Goal: Task Accomplishment & Management: Manage account settings

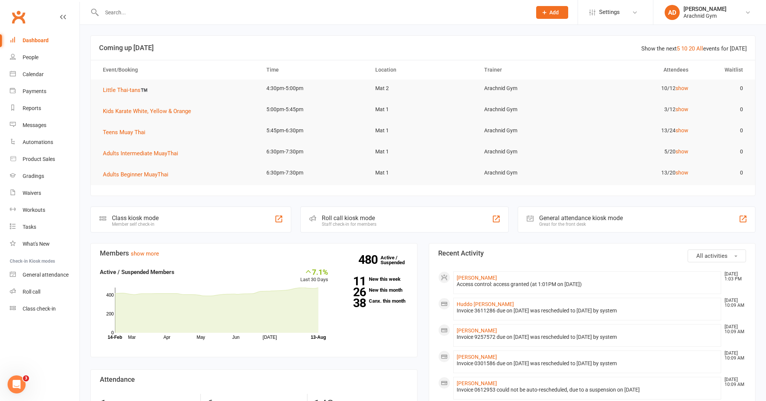
click at [128, 16] on input "text" at bounding box center [312, 12] width 427 height 11
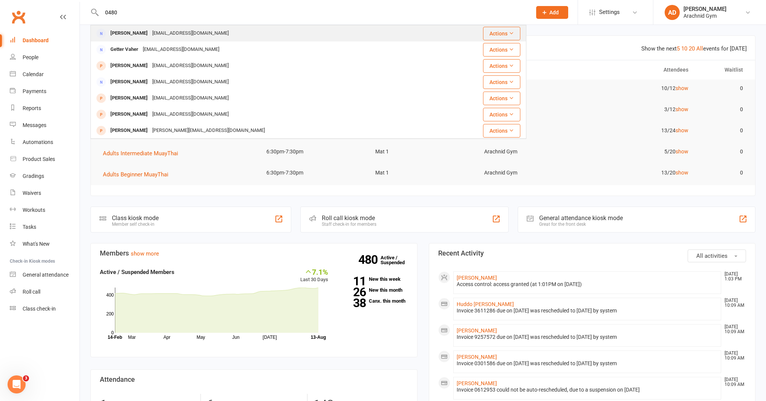
type input "0480"
click at [144, 34] on div "[PERSON_NAME]" at bounding box center [129, 33] width 42 height 11
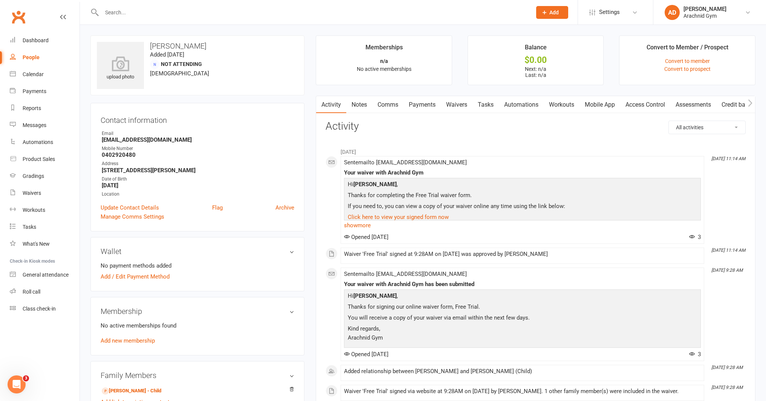
click at [135, 20] on div at bounding box center [308, 12] width 436 height 24
click at [136, 12] on input "text" at bounding box center [312, 12] width 427 height 11
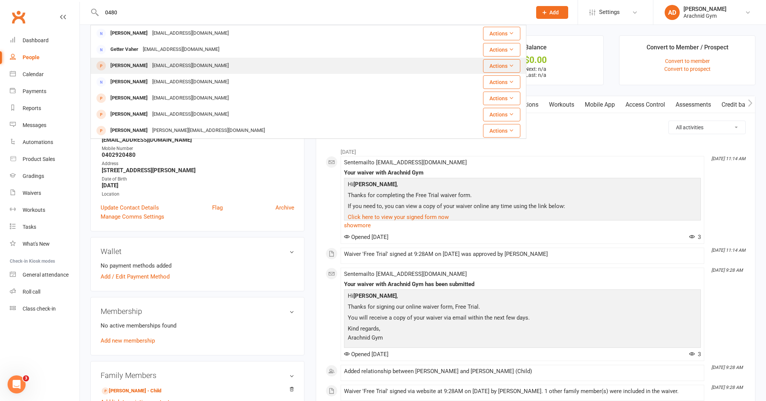
type input "0480"
click at [122, 63] on div "[PERSON_NAME]" at bounding box center [129, 65] width 42 height 11
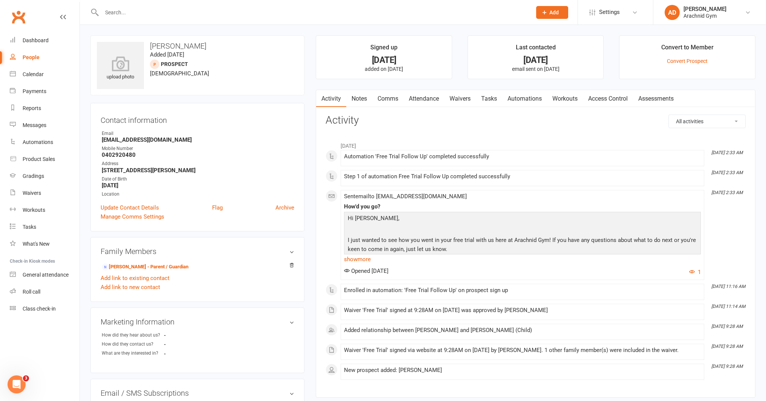
click at [134, 14] on input "text" at bounding box center [312, 12] width 427 height 11
type input "8"
type input "n"
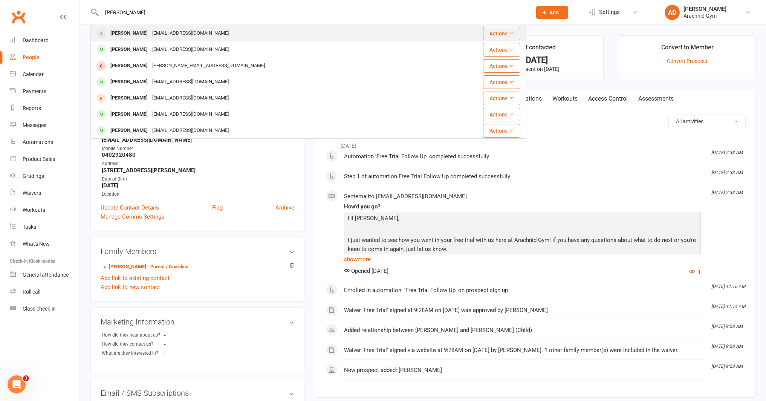
type input "[PERSON_NAME]"
click at [134, 31] on div "[PERSON_NAME]" at bounding box center [129, 33] width 42 height 11
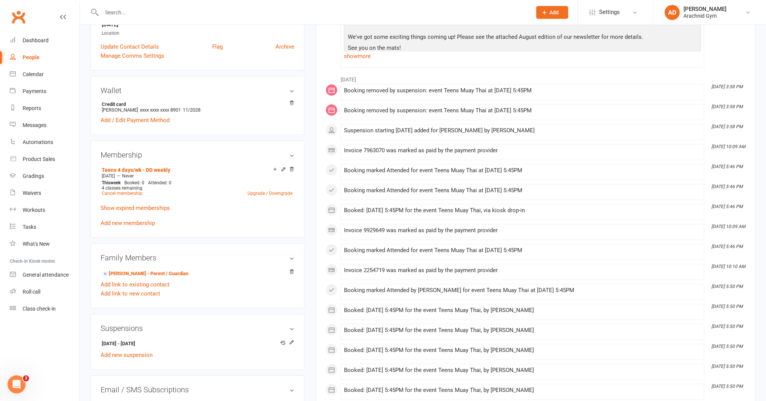
scroll to position [174, 0]
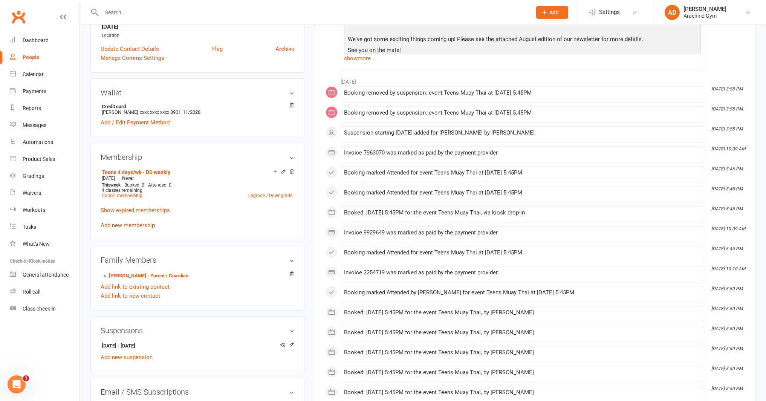
click at [147, 224] on link "Add new membership" at bounding box center [128, 225] width 54 height 7
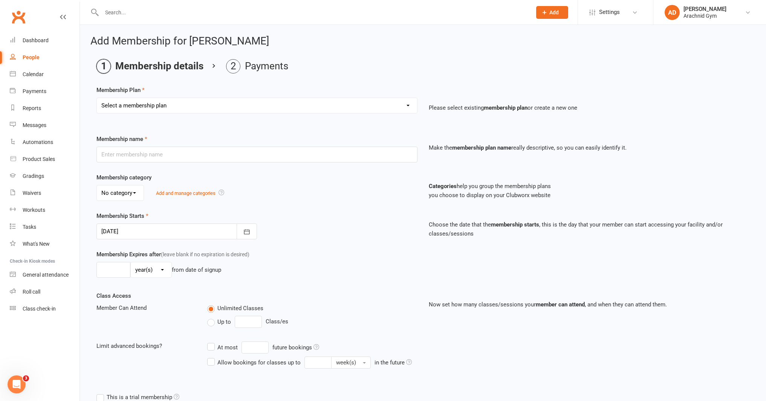
click at [166, 105] on select "Select a membership plan Create new Membership Plan Adults Teens 7-12's Under 7…" at bounding box center [257, 105] width 320 height 15
select select "2"
click at [97, 98] on select "Select a membership plan Create new Membership Plan Adults Teens 7-12's Under 7…" at bounding box center [257, 105] width 320 height 15
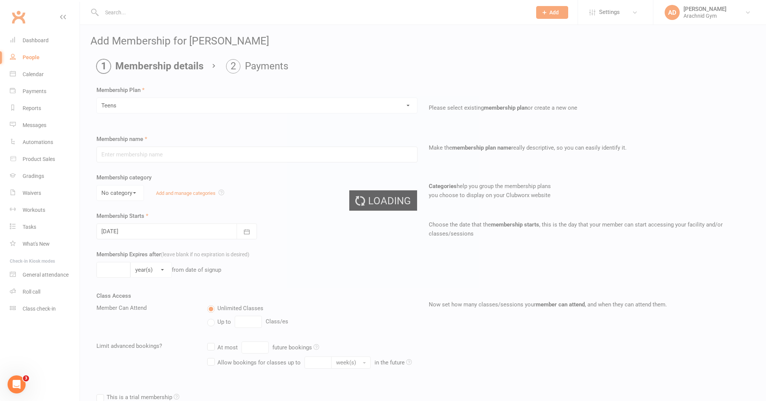
type input "Teens"
select select "3"
type input "0"
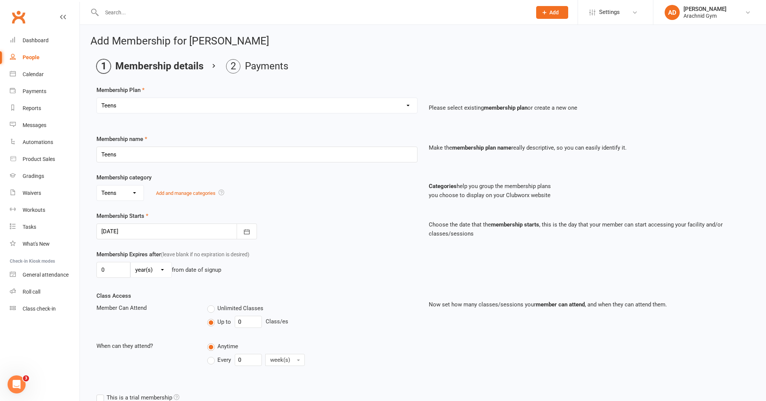
scroll to position [84, 0]
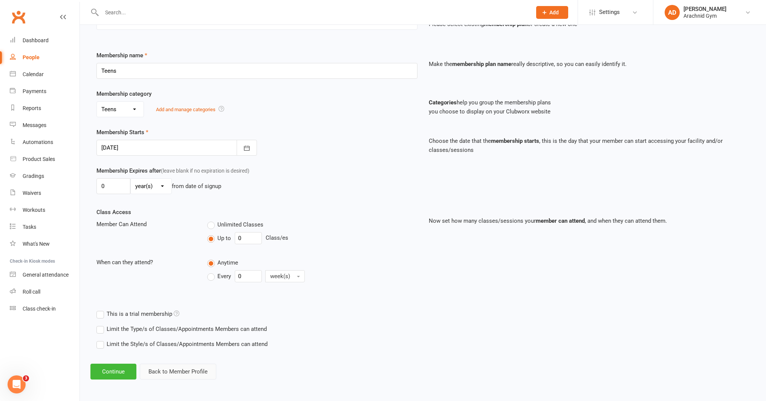
click at [197, 369] on button "Back to Member Profile" at bounding box center [178, 371] width 76 height 16
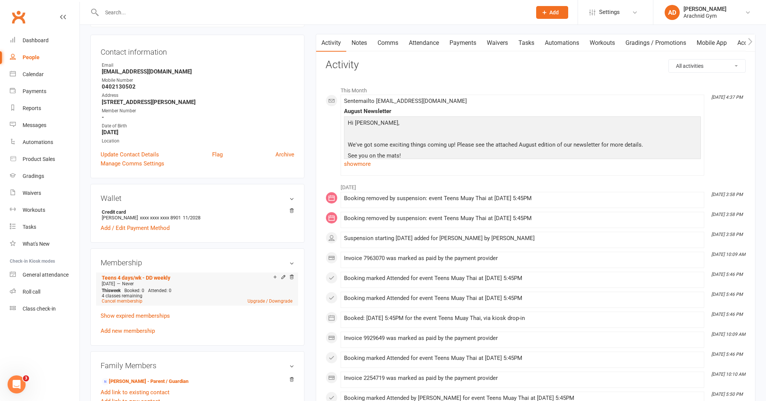
scroll to position [72, 0]
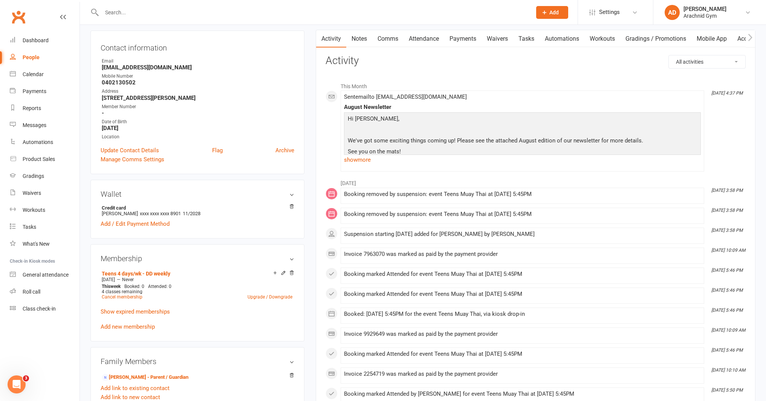
click at [464, 37] on link "Payments" at bounding box center [462, 38] width 37 height 17
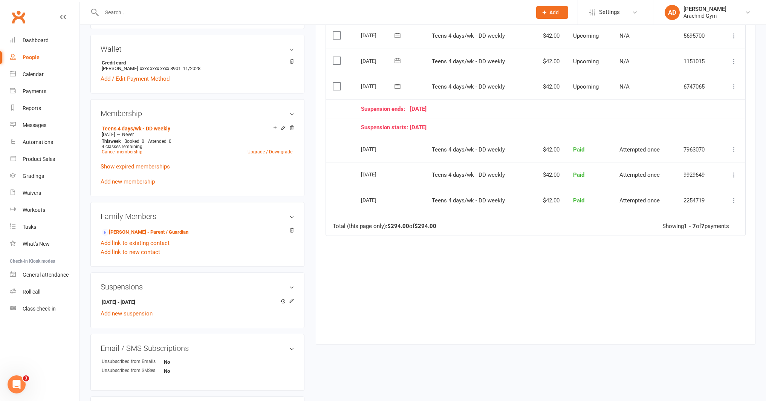
scroll to position [223, 0]
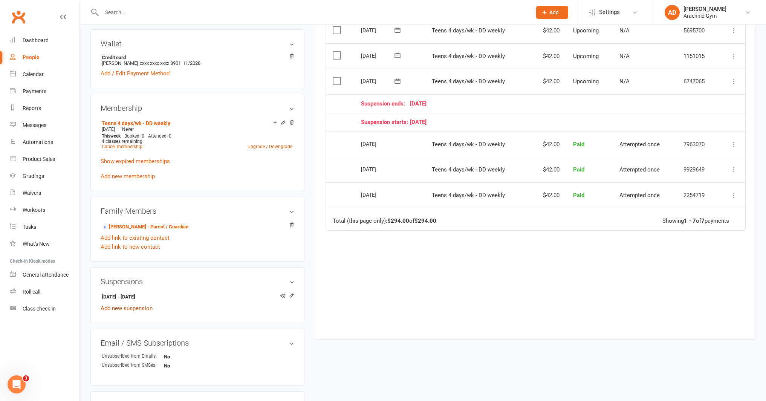
click at [143, 306] on link "Add new suspension" at bounding box center [127, 308] width 52 height 7
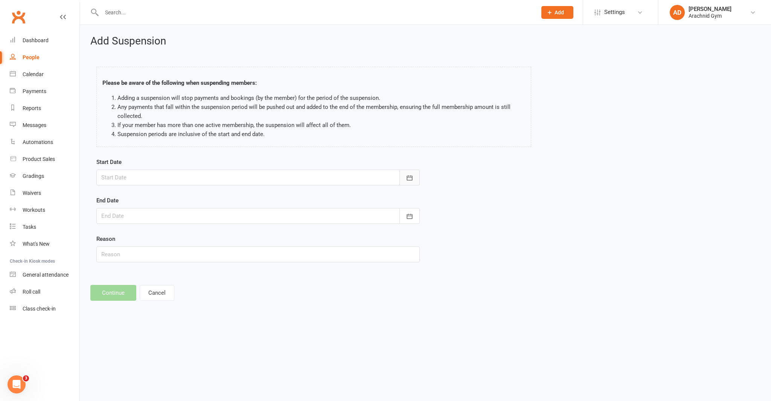
click at [402, 179] on button "button" at bounding box center [410, 177] width 20 height 16
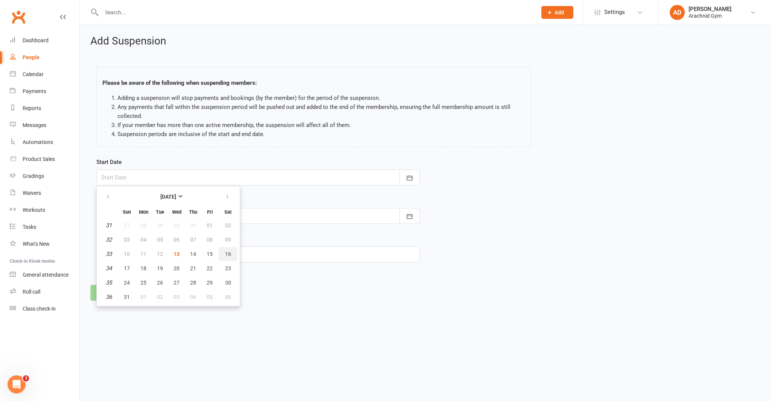
click at [223, 252] on button "16" at bounding box center [227, 254] width 19 height 14
type input "[DATE]"
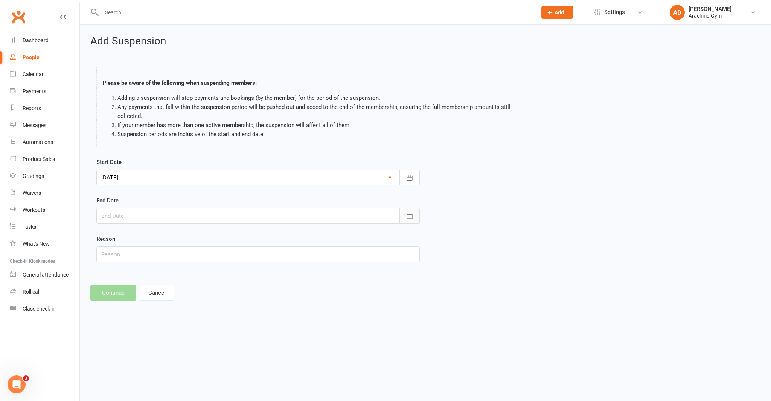
click at [410, 211] on button "button" at bounding box center [410, 216] width 20 height 16
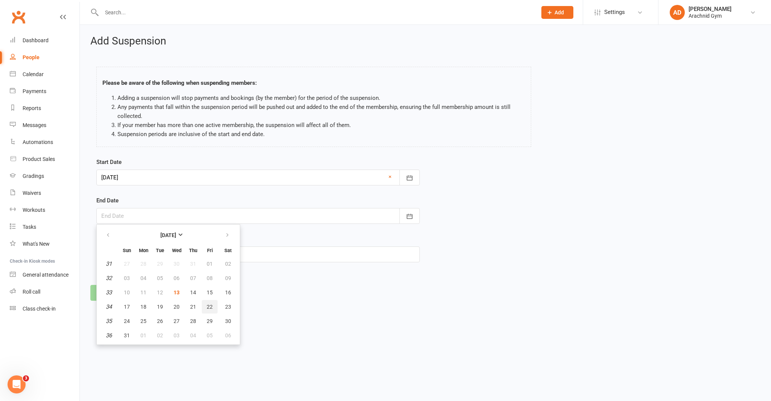
click at [211, 307] on span "22" at bounding box center [210, 307] width 6 height 6
type input "[DATE]"
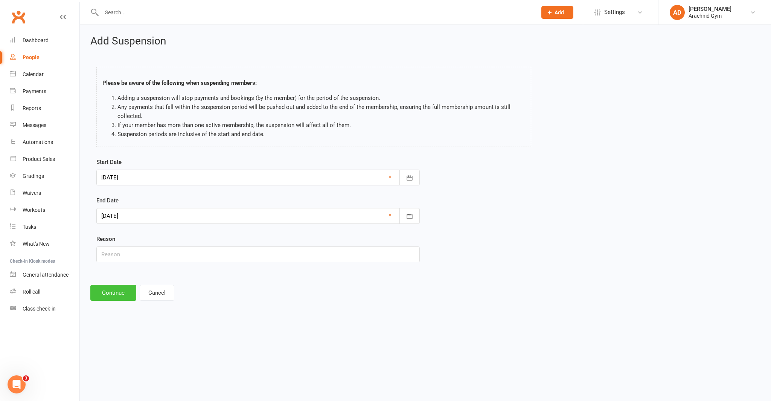
click at [106, 290] on button "Continue" at bounding box center [113, 293] width 46 height 16
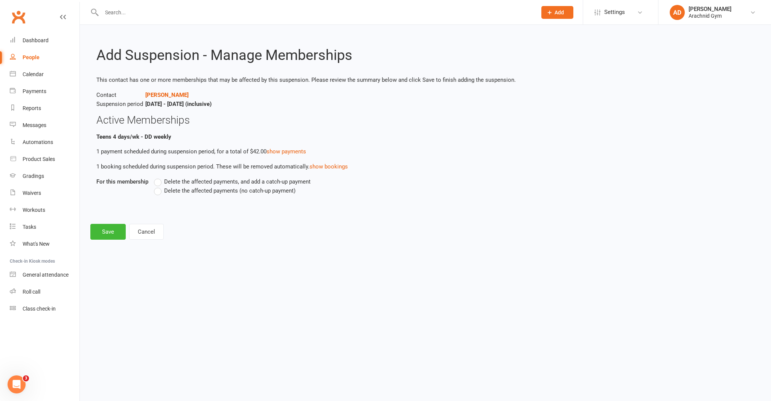
click at [161, 191] on label "Delete the affected payments (no catch-up payment)" at bounding box center [225, 190] width 142 height 9
click at [159, 186] on input "Delete the affected payments (no catch-up payment)" at bounding box center [156, 186] width 5 height 0
click at [111, 232] on button "Save" at bounding box center [107, 232] width 35 height 16
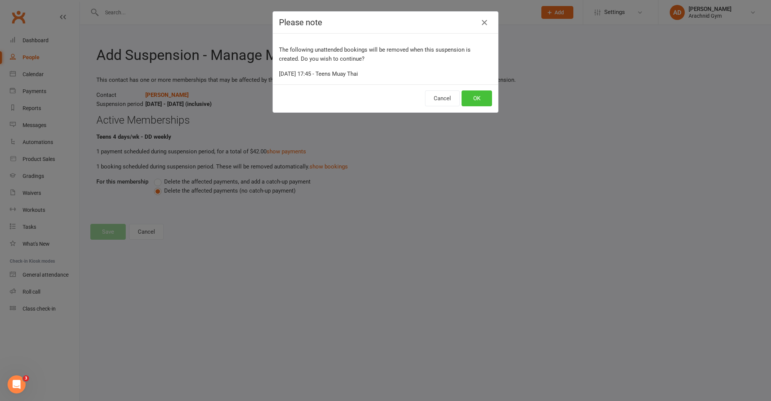
click at [469, 97] on button "OK" at bounding box center [477, 98] width 31 height 16
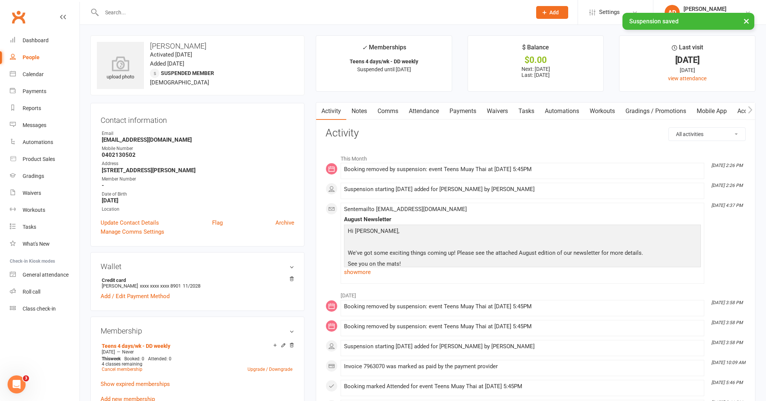
scroll to position [12, 0]
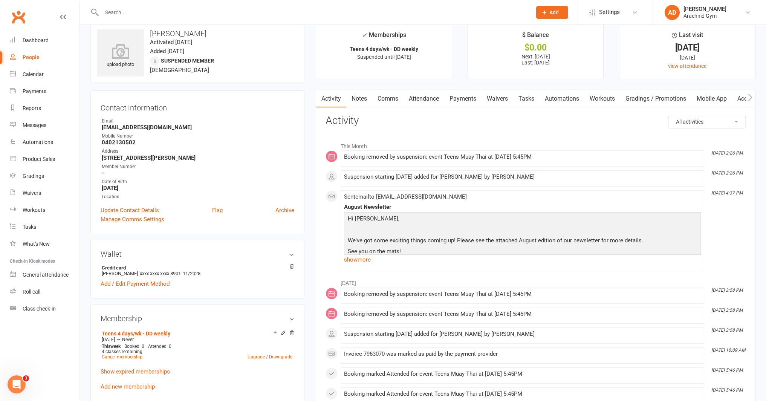
click at [703, 97] on link "Mobile App" at bounding box center [711, 98] width 41 height 17
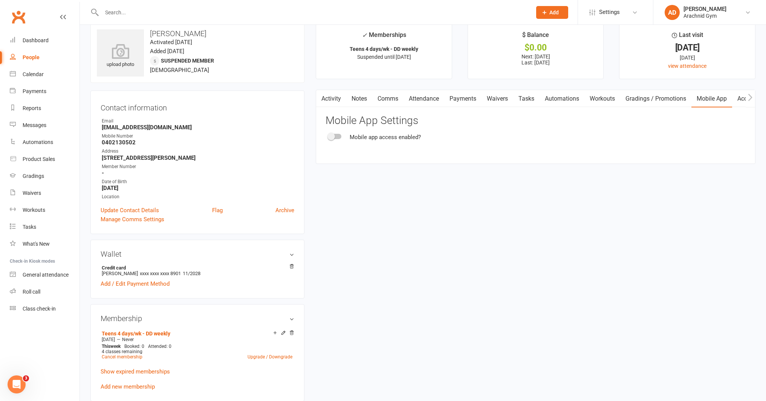
click at [327, 104] on link "Activity" at bounding box center [331, 98] width 30 height 17
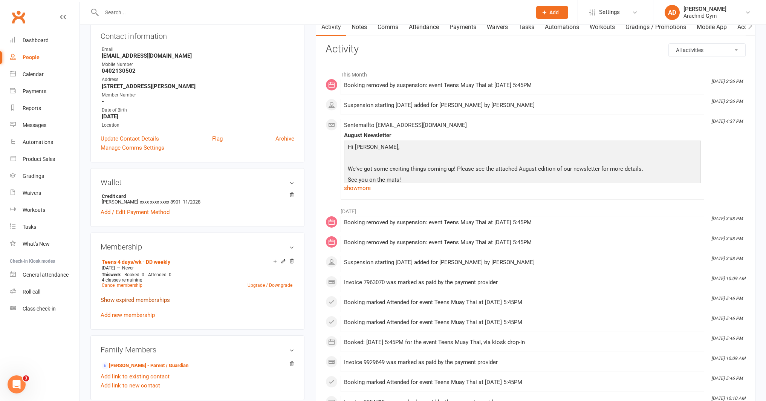
scroll to position [85, 0]
click at [146, 312] on link "Add new membership" at bounding box center [128, 314] width 54 height 7
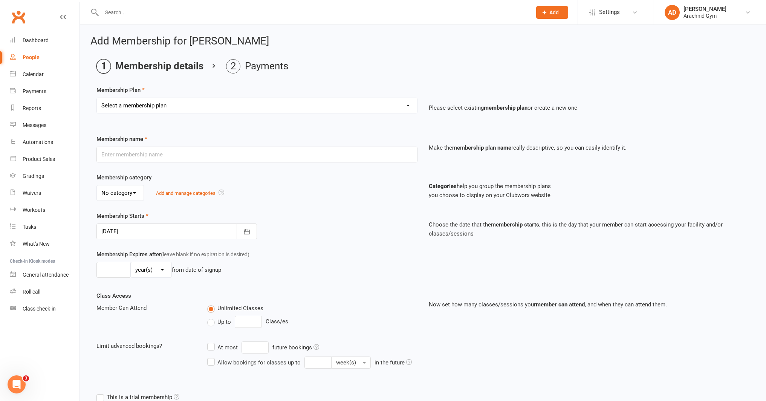
click at [174, 102] on select "Select a membership plan Create new Membership Plan Adults Teens 7-12's Under 7…" at bounding box center [257, 105] width 320 height 15
select select "2"
click at [97, 98] on select "Select a membership plan Create new Membership Plan Adults Teens 7-12's Under 7…" at bounding box center [257, 105] width 320 height 15
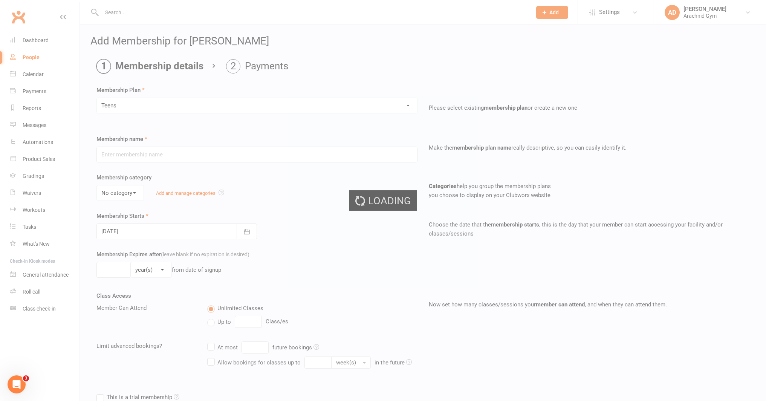
type input "Teens"
select select "3"
type input "0"
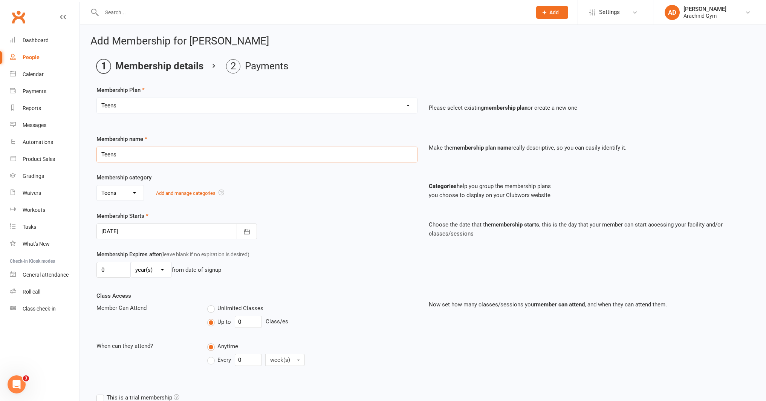
click at [122, 157] on input "Teens" at bounding box center [256, 154] width 321 height 16
type input "T"
click at [129, 155] on input "Gym Acces while not training" at bounding box center [256, 154] width 321 height 16
type input "Gym Access while not training"
click at [248, 233] on icon "button" at bounding box center [247, 232] width 8 height 8
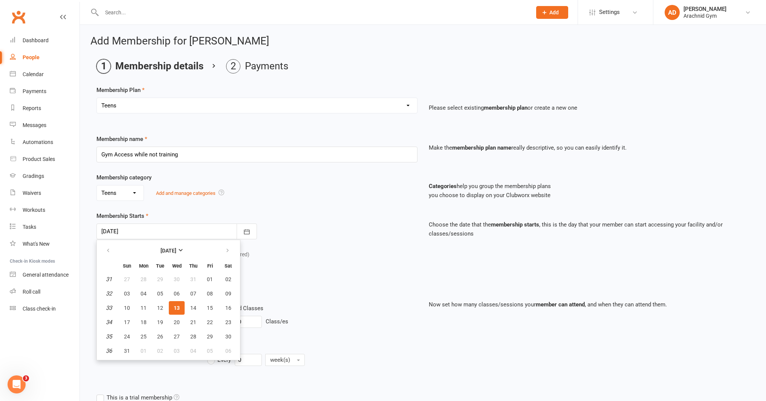
click at [268, 287] on div "Membership Expires after (leave blank if no expiration is desired) 0 day(s) wee…" at bounding box center [423, 270] width 664 height 41
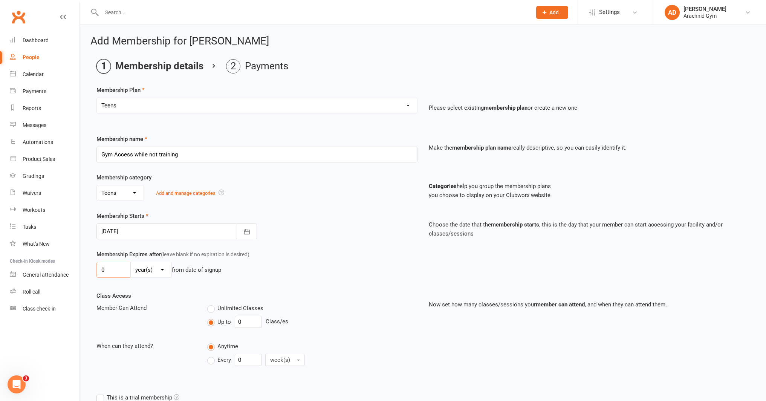
click at [124, 272] on input "0" at bounding box center [113, 270] width 34 height 16
type input "2"
click at [156, 269] on select "day(s) week(s) month(s) year(s)" at bounding box center [151, 269] width 41 height 15
select select "1"
click at [131, 262] on select "day(s) week(s) month(s) year(s)" at bounding box center [151, 269] width 41 height 15
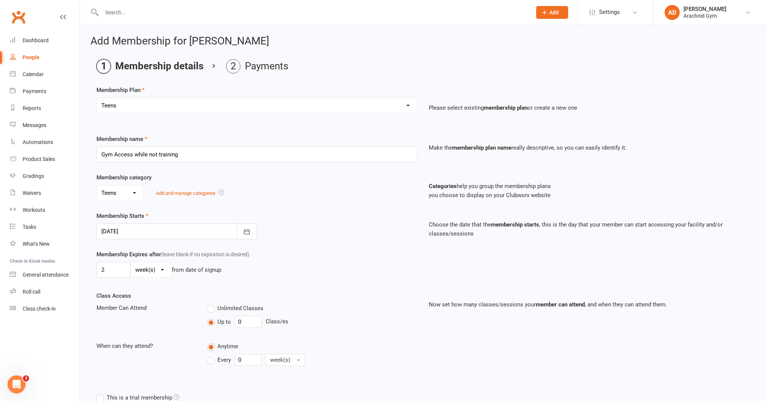
scroll to position [84, 0]
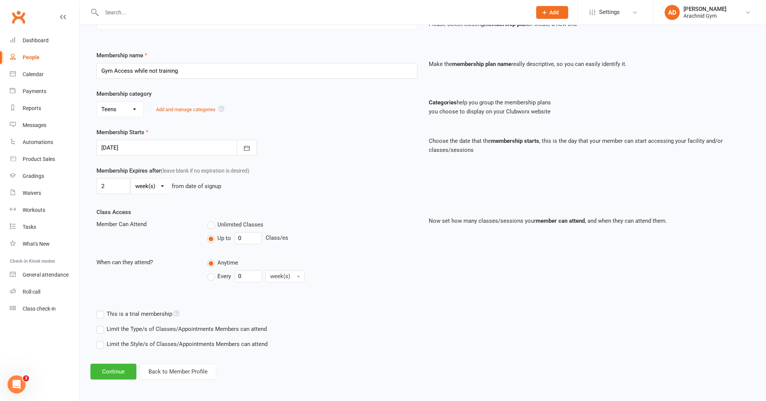
click at [174, 331] on label "Limit the Type/s of Classes/Appointments Members can attend" at bounding box center [181, 328] width 170 height 9
click at [101, 324] on input "Limit the Type/s of Classes/Appointments Members can attend" at bounding box center [98, 324] width 5 height 0
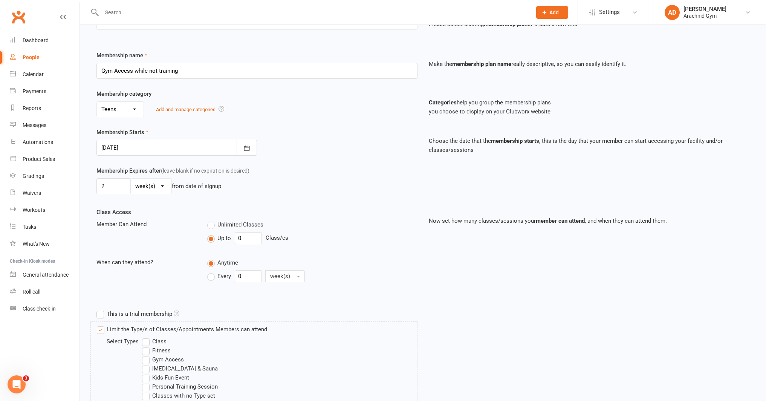
click at [157, 359] on label "Gym Access" at bounding box center [163, 359] width 42 height 9
click at [147, 355] on input "Gym Access" at bounding box center [144, 355] width 5 height 0
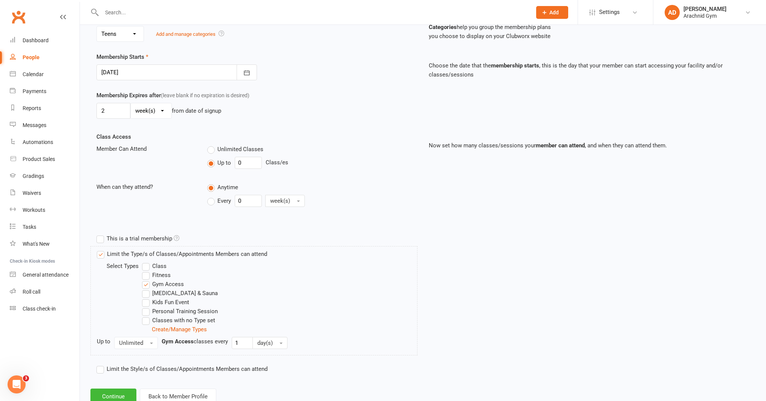
scroll to position [184, 0]
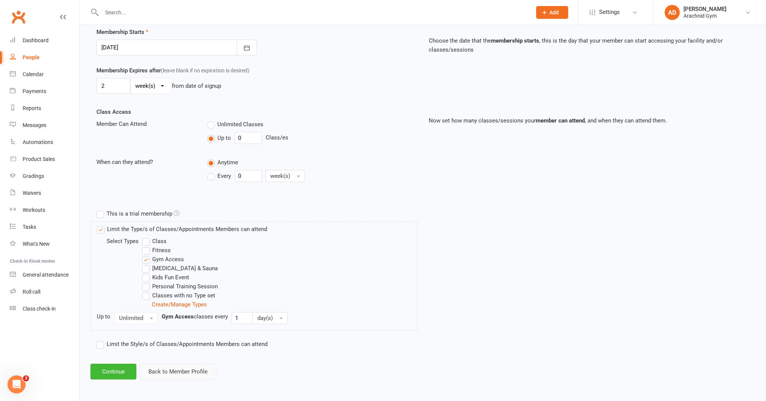
click at [183, 374] on button "Back to Member Profile" at bounding box center [178, 371] width 76 height 16
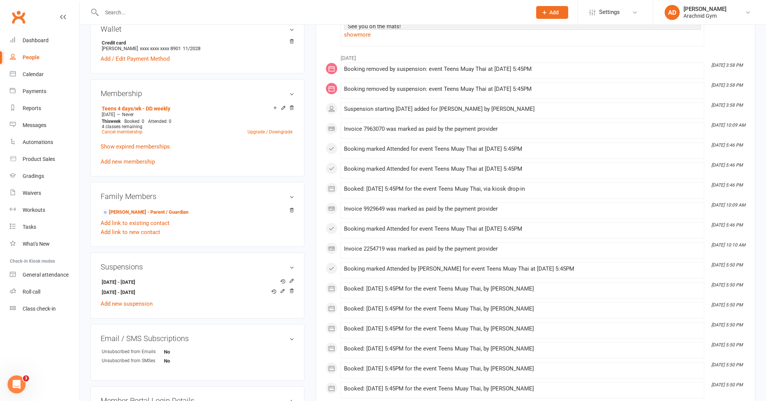
scroll to position [238, 0]
click at [291, 290] on icon at bounding box center [291, 290] width 5 height 5
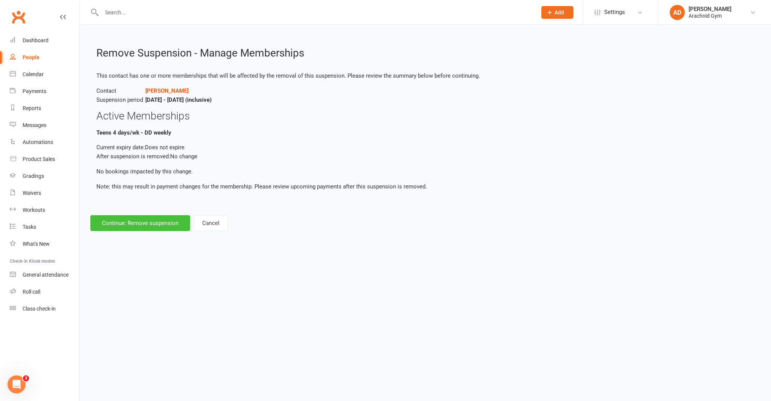
click at [168, 225] on button "Continue: Remove suspension" at bounding box center [140, 223] width 100 height 16
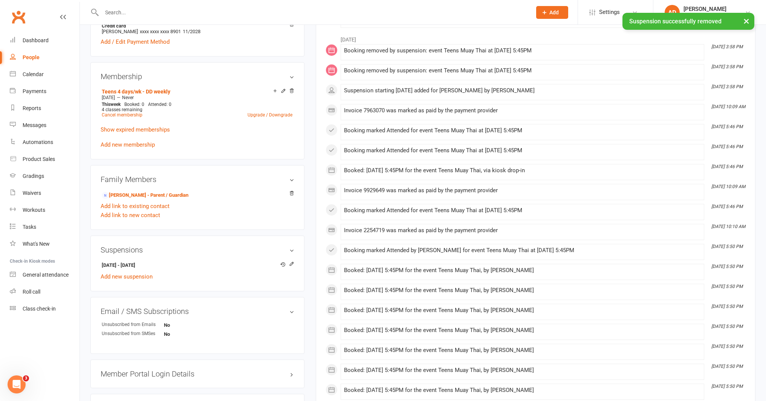
scroll to position [256, 0]
click at [291, 262] on icon at bounding box center [291, 262] width 5 height 5
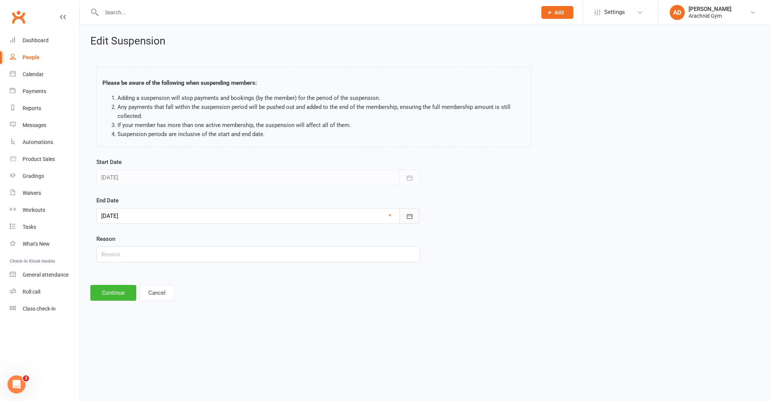
click at [410, 216] on icon "button" at bounding box center [410, 216] width 6 height 5
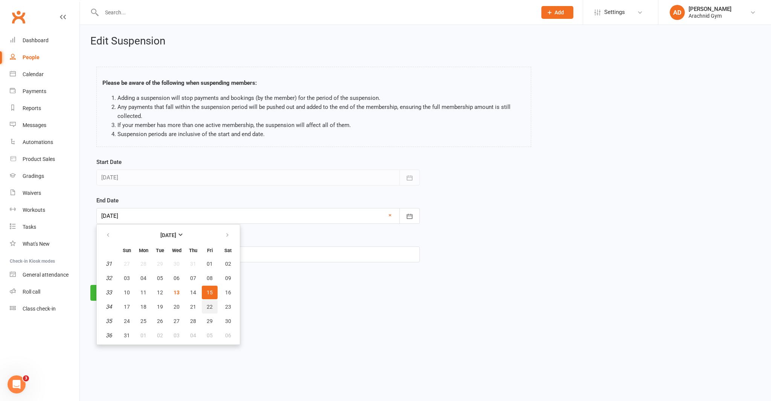
click at [212, 306] on button "22" at bounding box center [210, 307] width 16 height 14
type input "[DATE]"
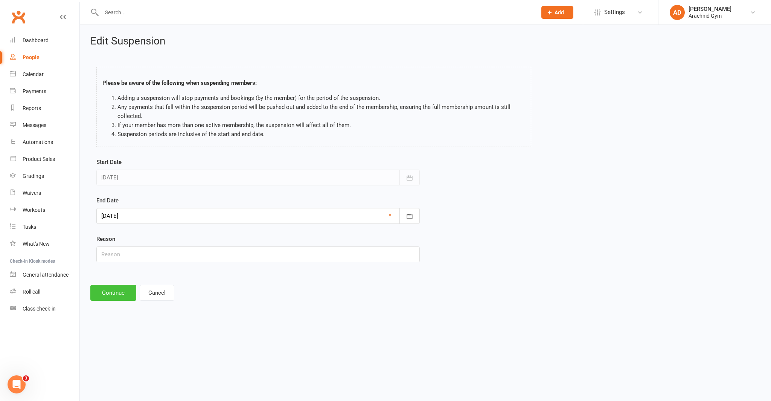
click at [115, 294] on button "Continue" at bounding box center [113, 293] width 46 height 16
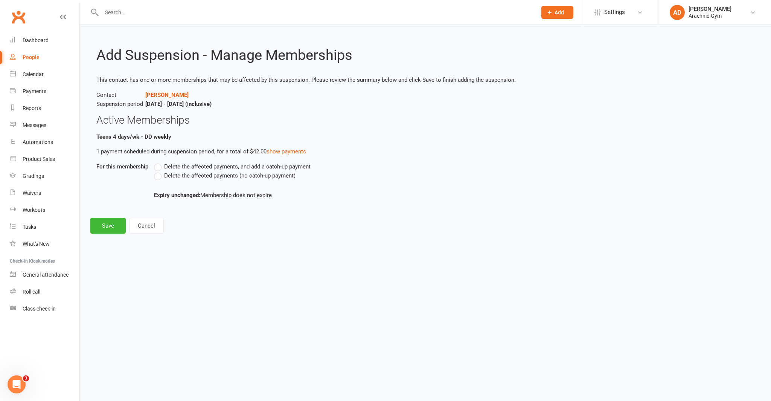
click at [161, 176] on label "Delete the affected payments (no catch-up payment)" at bounding box center [225, 175] width 142 height 9
click at [159, 171] on input "Delete the affected payments (no catch-up payment)" at bounding box center [156, 171] width 5 height 0
click at [120, 225] on button "Save" at bounding box center [107, 226] width 35 height 16
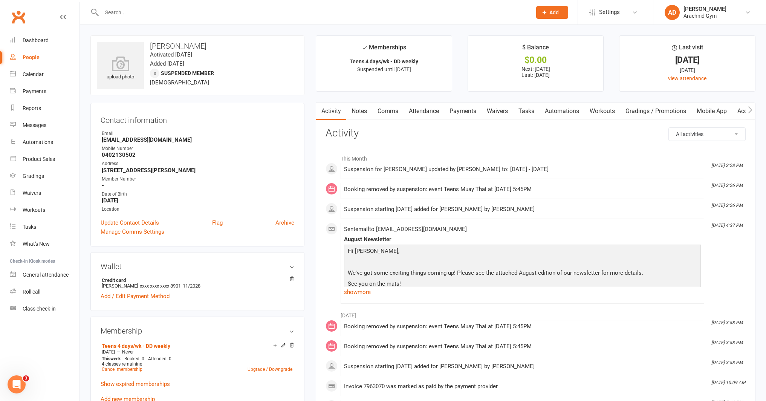
click at [226, 10] on input "text" at bounding box center [312, 12] width 427 height 11
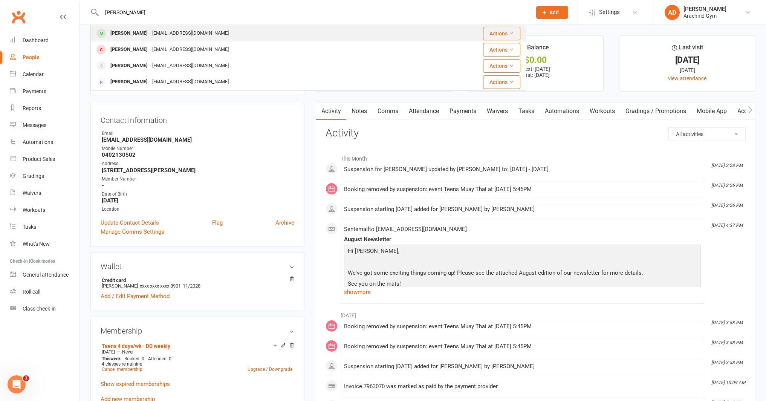
type input "[PERSON_NAME]"
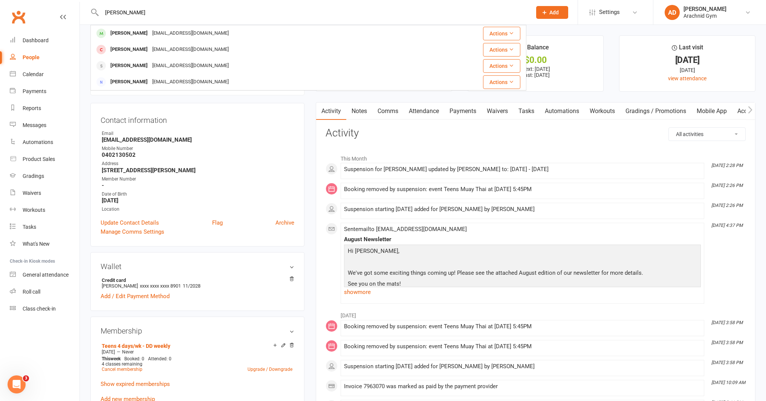
click at [186, 35] on div "[EMAIL_ADDRESS][DOMAIN_NAME]" at bounding box center [190, 33] width 81 height 11
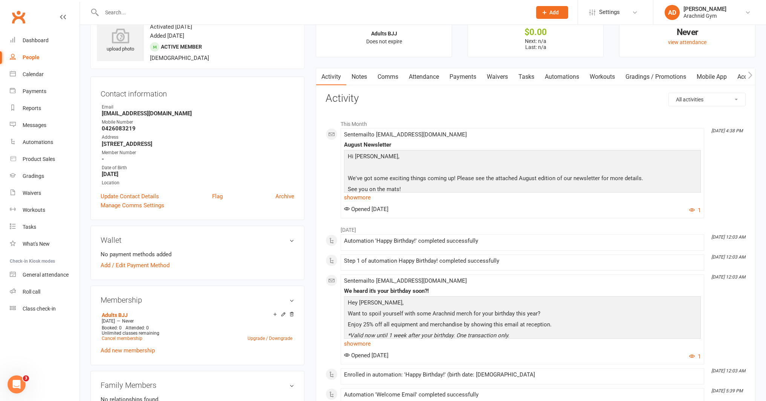
scroll to position [28, 0]
click at [459, 78] on link "Payments" at bounding box center [462, 76] width 37 height 17
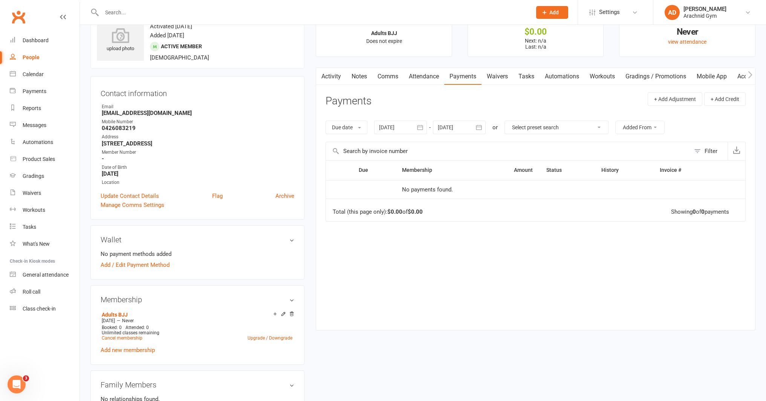
click at [194, 10] on input "text" at bounding box center [312, 12] width 427 height 11
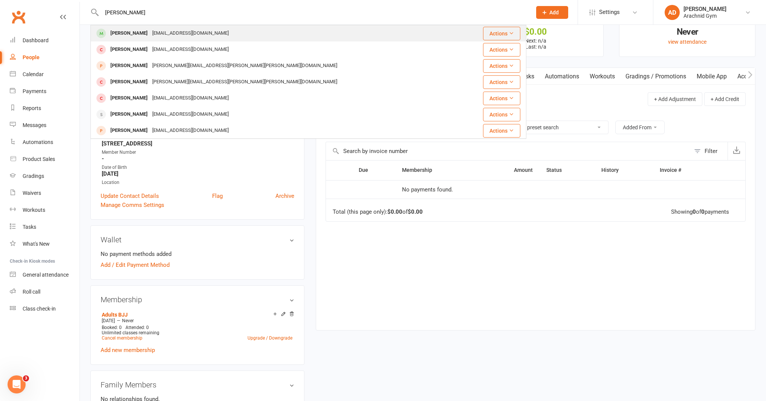
type input "[PERSON_NAME]"
click at [165, 37] on div "[EMAIL_ADDRESS][DOMAIN_NAME]" at bounding box center [190, 33] width 81 height 11
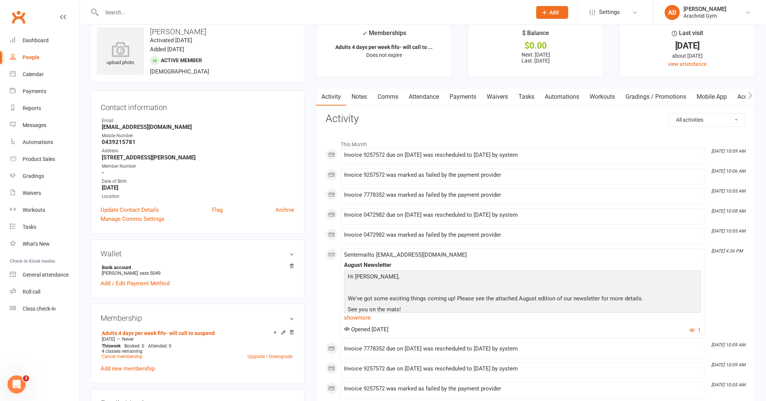
scroll to position [19, 0]
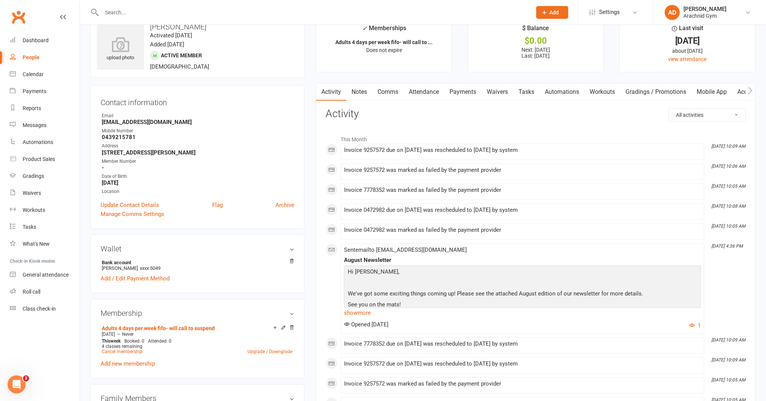
click at [456, 95] on link "Payments" at bounding box center [462, 91] width 37 height 17
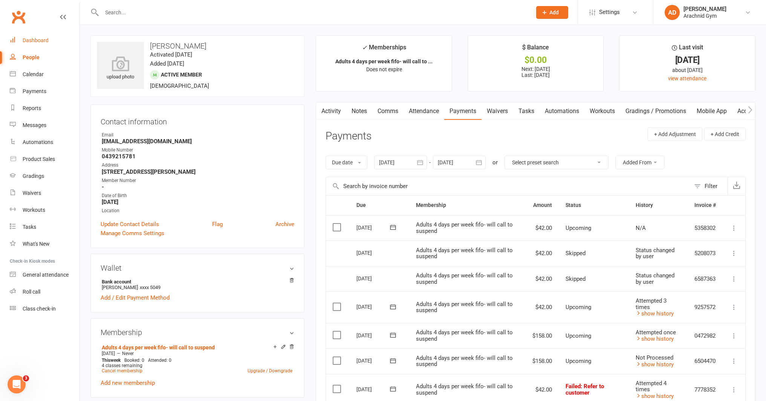
click at [51, 41] on link "Dashboard" at bounding box center [45, 40] width 70 height 17
